Goal: Task Accomplishment & Management: Use online tool/utility

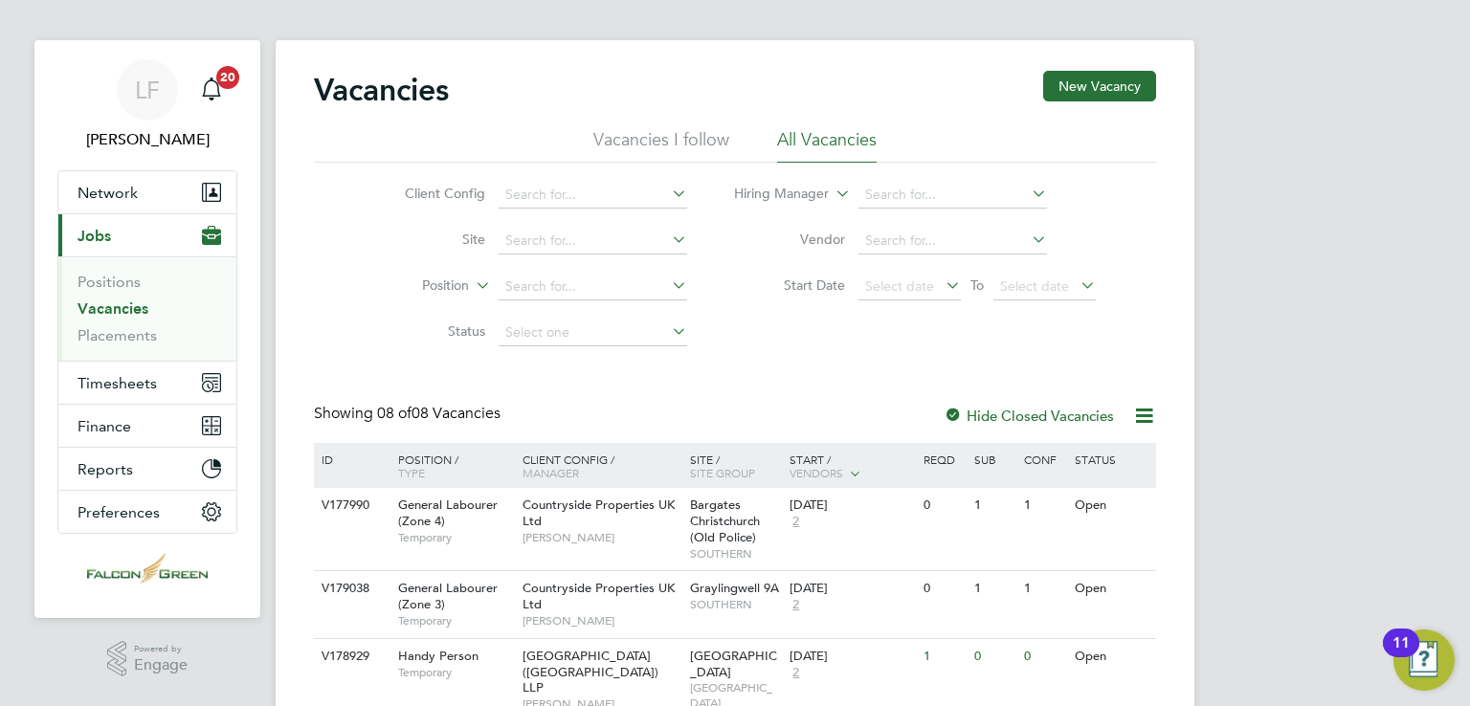
scroll to position [12, 0]
click at [137, 342] on link "Placements" at bounding box center [117, 336] width 79 height 18
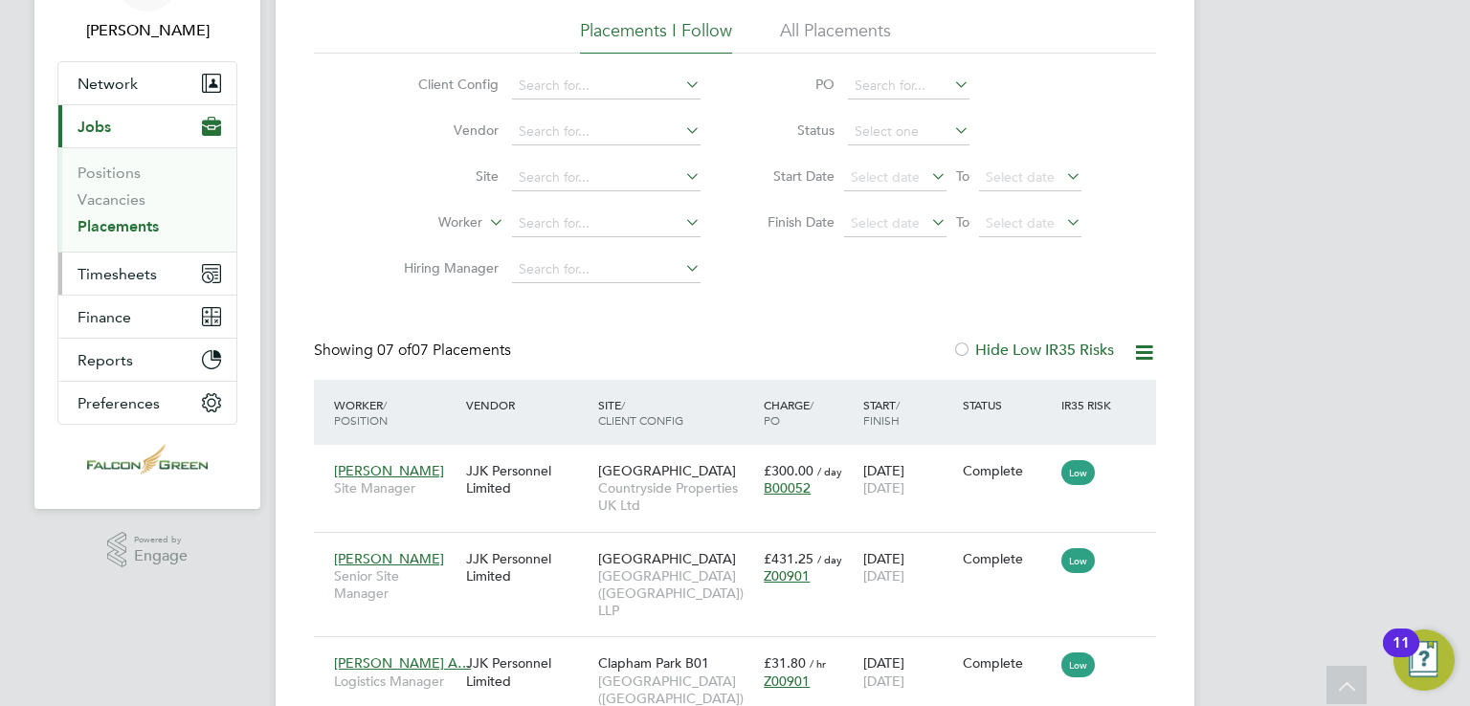
click at [111, 265] on span "Timesheets" at bounding box center [117, 274] width 79 height 18
click at [123, 272] on span "Timesheets" at bounding box center [117, 274] width 79 height 18
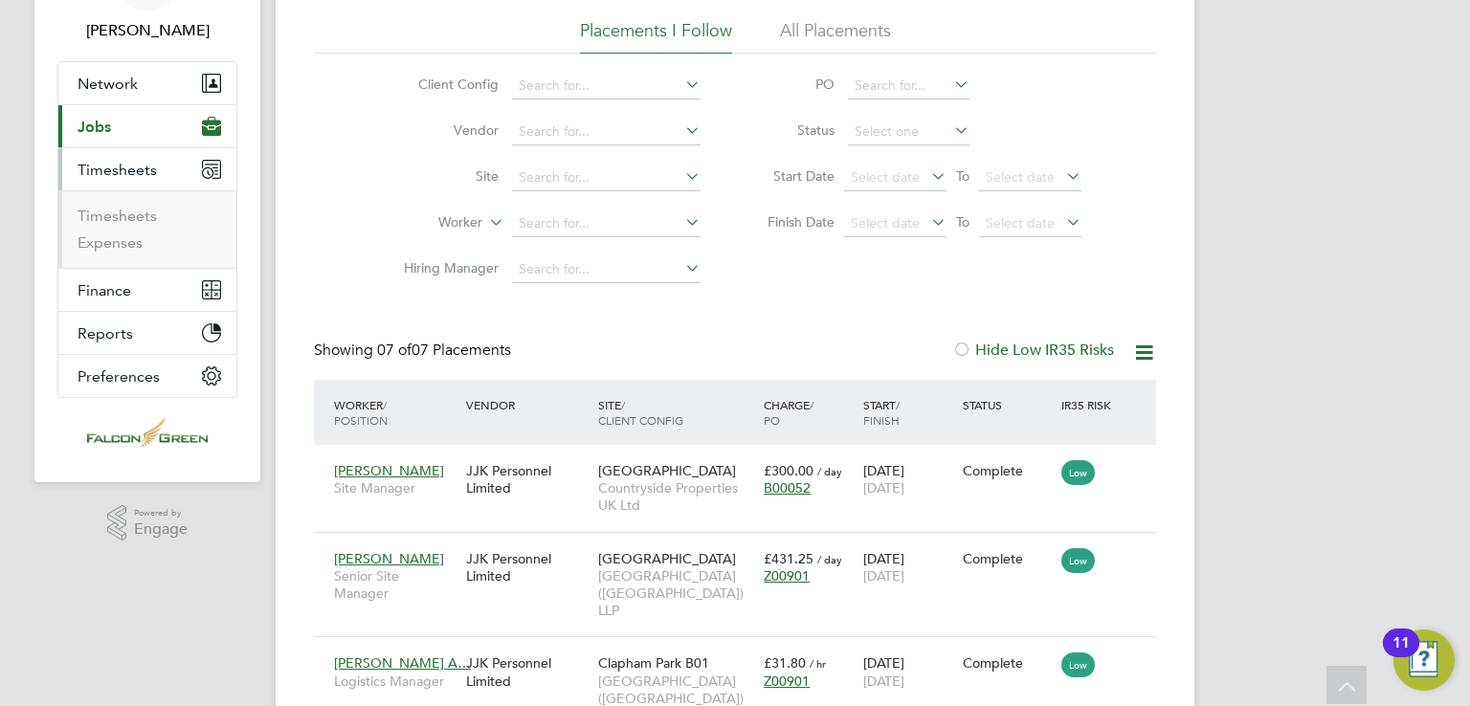
click at [104, 226] on li "Timesheets" at bounding box center [150, 220] width 144 height 27
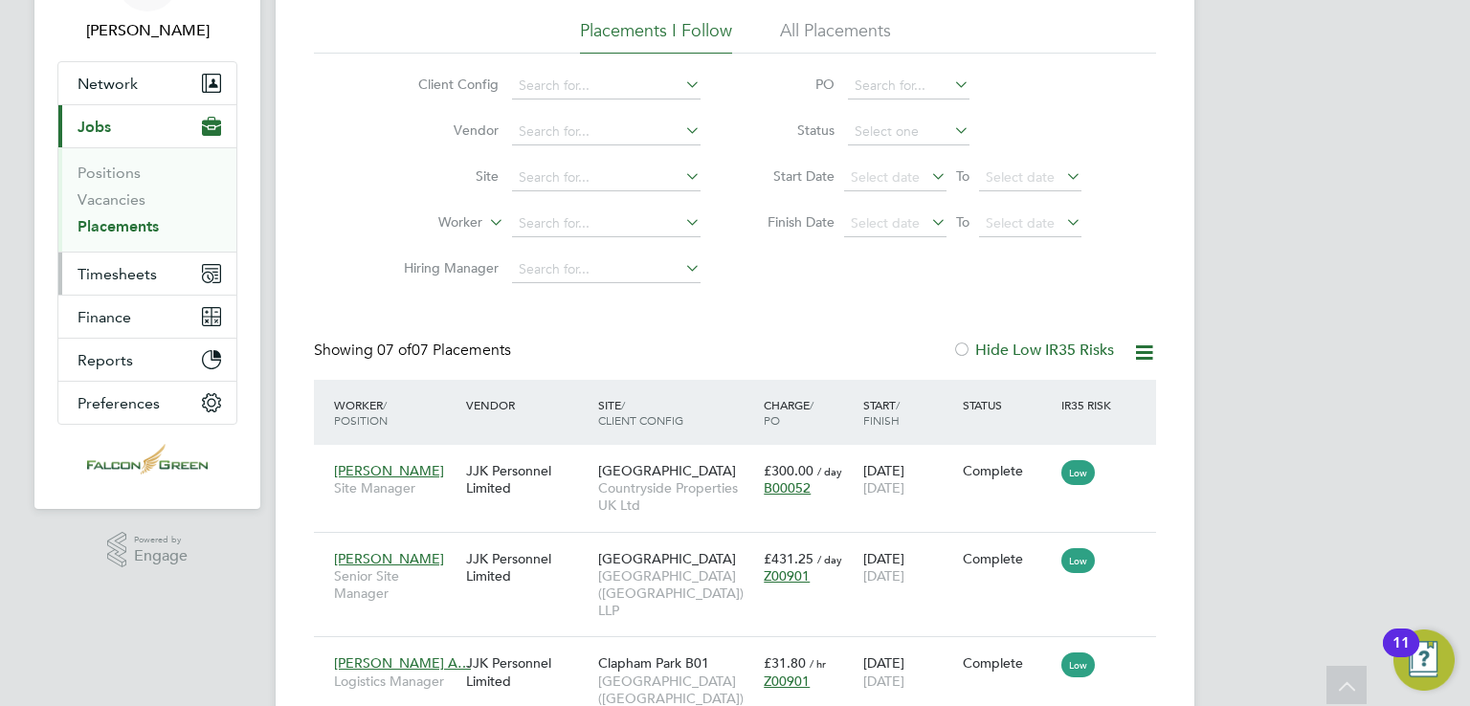
click at [114, 261] on button "Timesheets" at bounding box center [147, 274] width 178 height 42
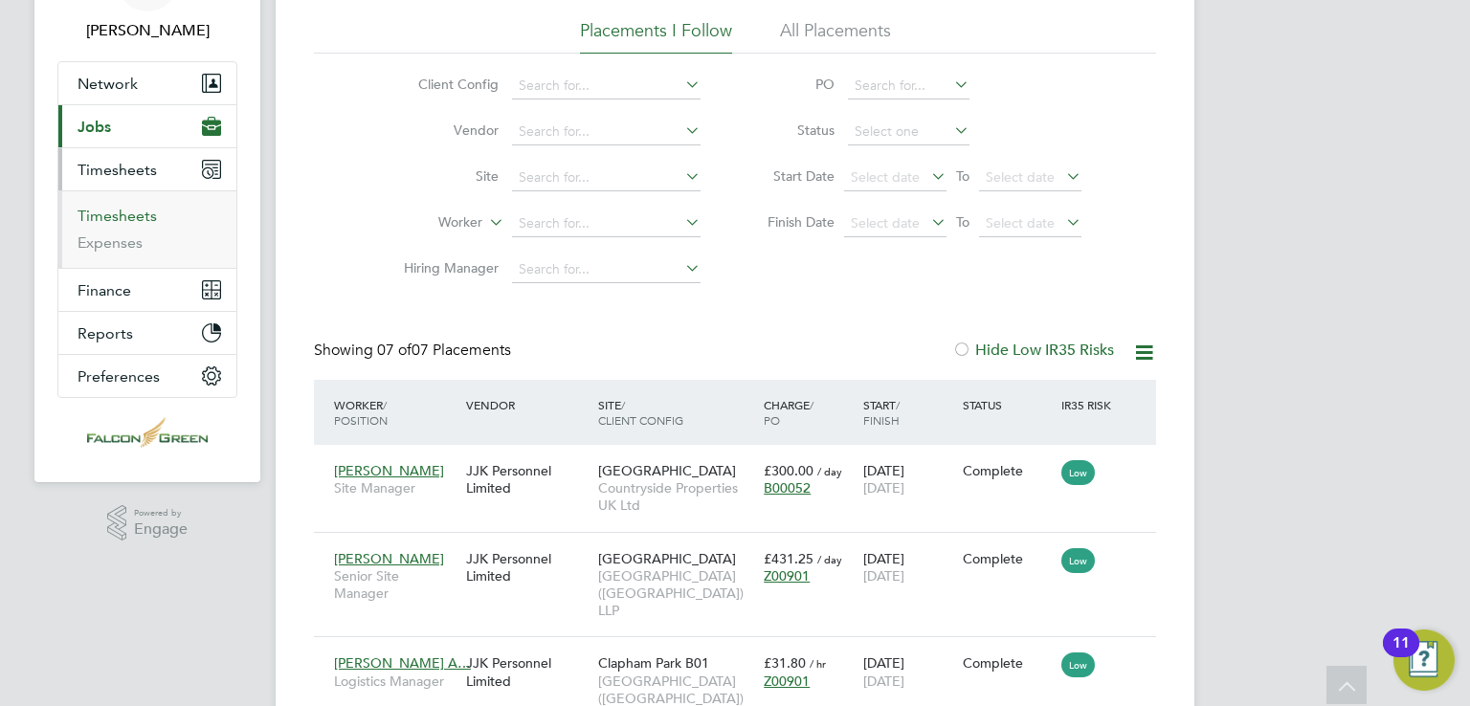
click at [115, 213] on link "Timesheets" at bounding box center [117, 216] width 79 height 18
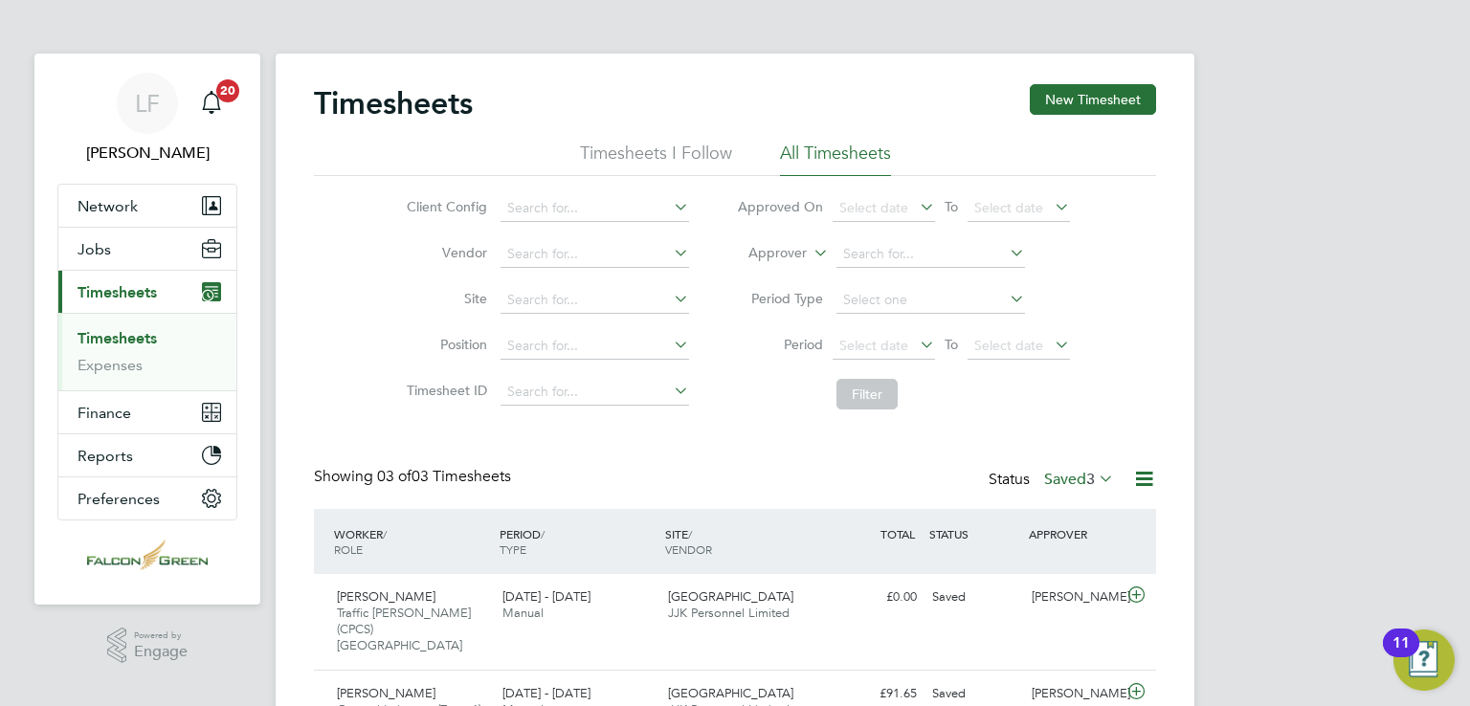
click at [638, 133] on div "Timesheets New Timesheet" at bounding box center [735, 112] width 842 height 57
click at [631, 157] on li "Timesheets I Follow" at bounding box center [656, 159] width 152 height 34
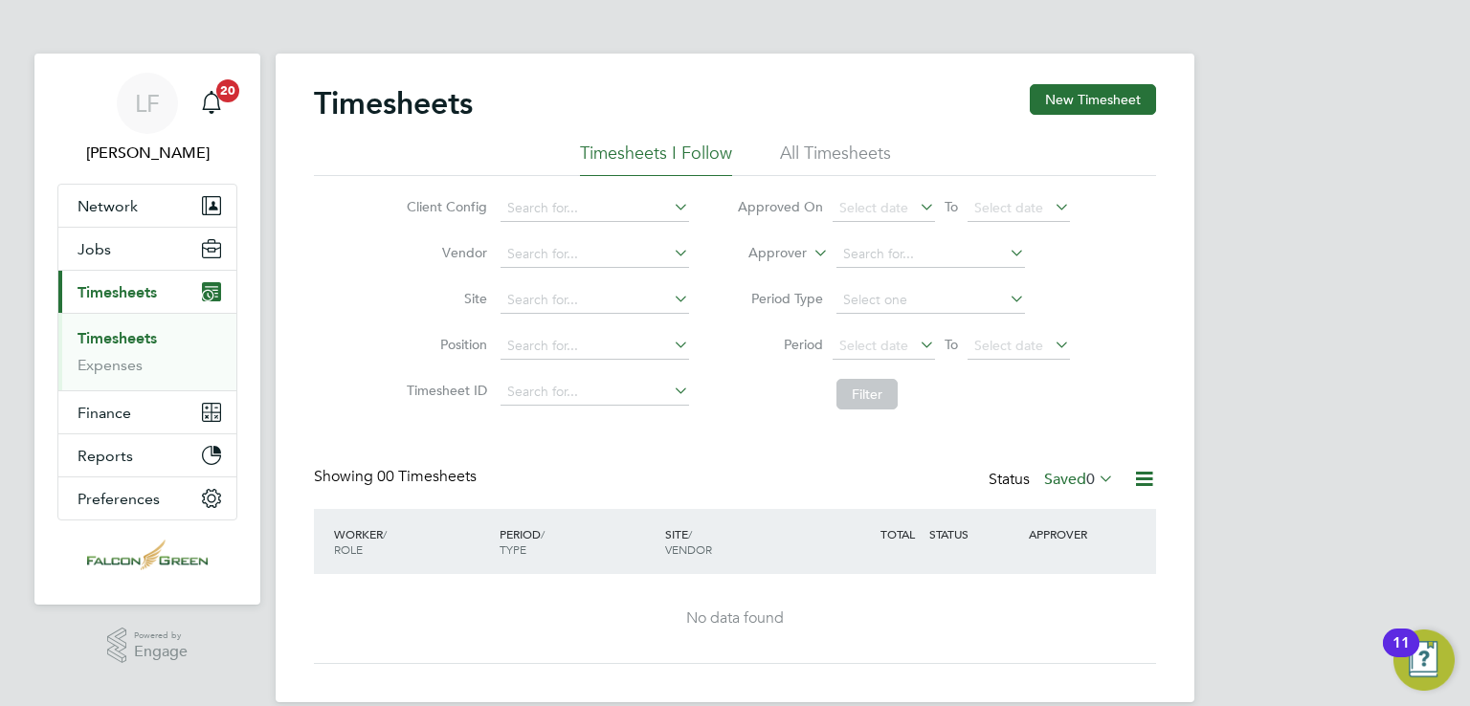
click at [816, 164] on li "All Timesheets" at bounding box center [835, 159] width 111 height 34
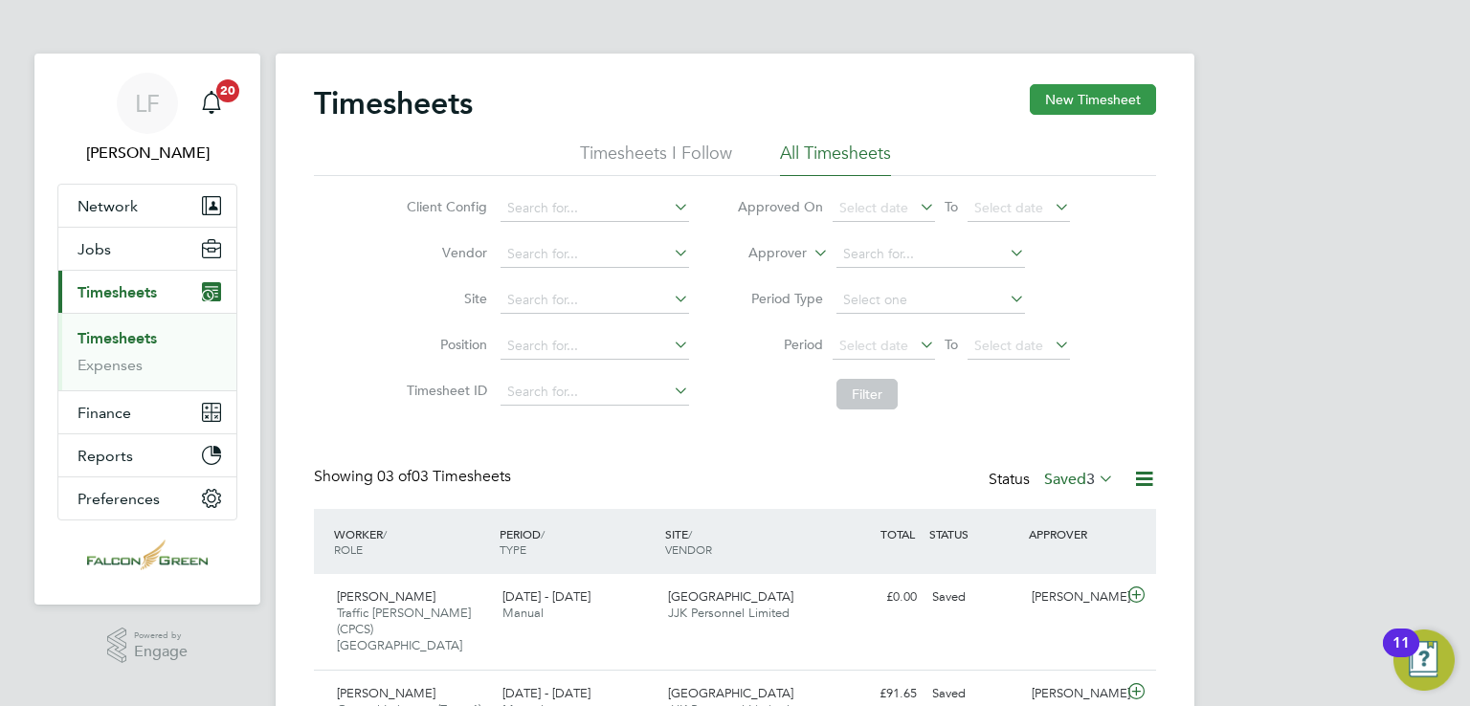
click at [1083, 108] on button "New Timesheet" at bounding box center [1093, 99] width 126 height 31
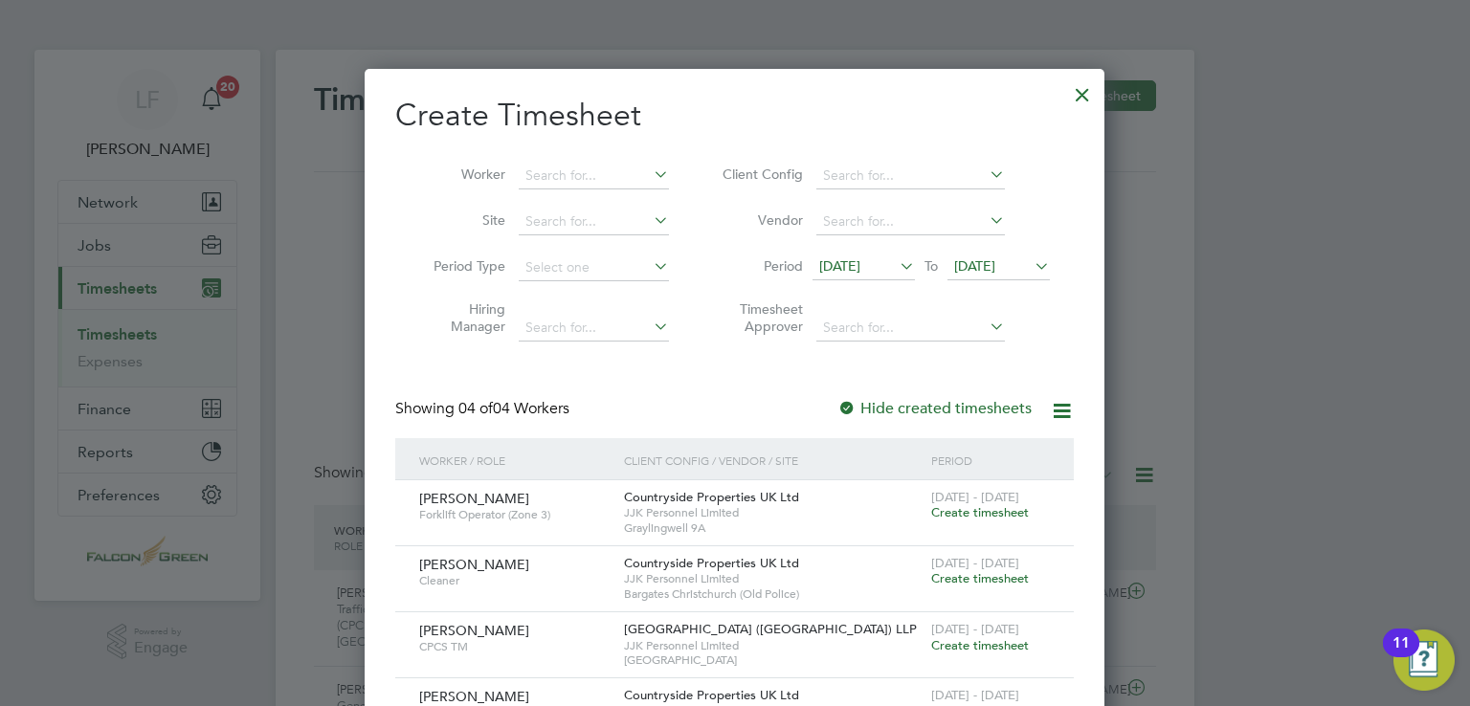
click at [1087, 97] on div at bounding box center [1082, 90] width 34 height 34
